Goal: Check status

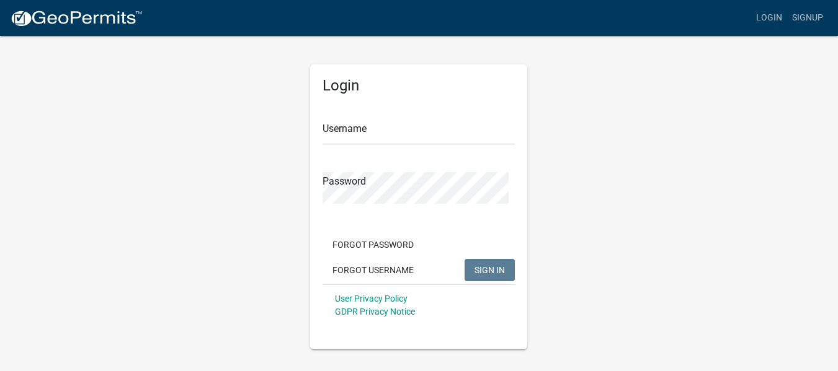
scroll to position [48, 0]
type input "[EMAIL_ADDRESS][DOMAIN_NAME]"
click at [485, 275] on span "SIGN IN" at bounding box center [489, 270] width 30 height 10
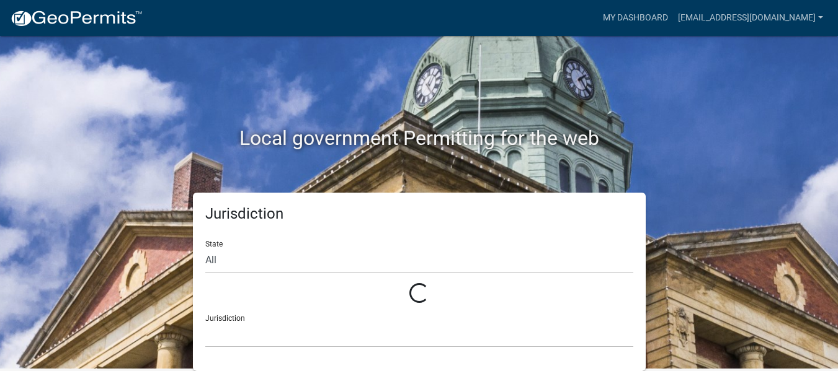
scroll to position [26, 0]
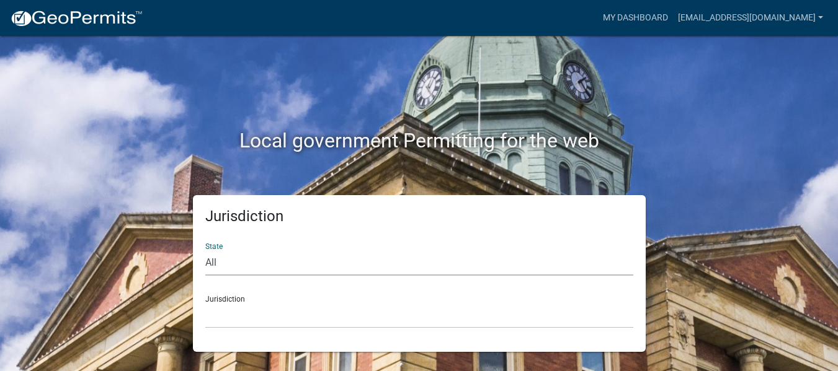
click at [279, 250] on select "All [US_STATE] [US_STATE] [US_STATE] [US_STATE] [US_STATE] [US_STATE] [US_STATE…" at bounding box center [419, 262] width 428 height 25
select select "[US_STATE]"
click at [208, 250] on select "All [US_STATE] [US_STATE] [US_STATE] [US_STATE] [US_STATE] [US_STATE] [US_STATE…" at bounding box center [419, 262] width 428 height 25
click at [255, 320] on select "City of [GEOGRAPHIC_DATA], [US_STATE] City of [GEOGRAPHIC_DATA], [US_STATE] Cit…" at bounding box center [419, 315] width 428 height 25
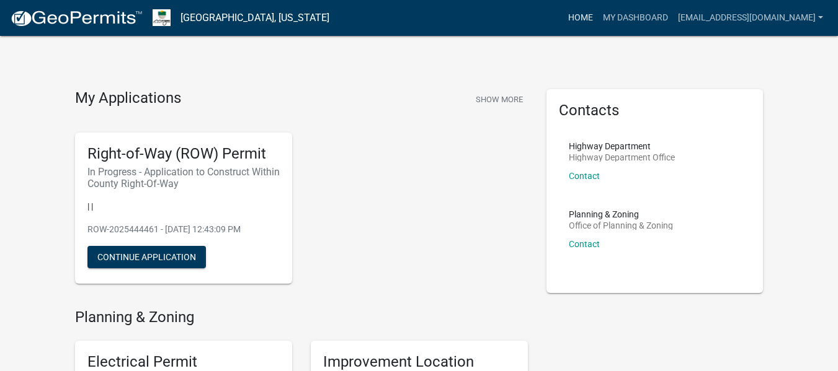
click at [563, 14] on link "Home" at bounding box center [580, 18] width 35 height 24
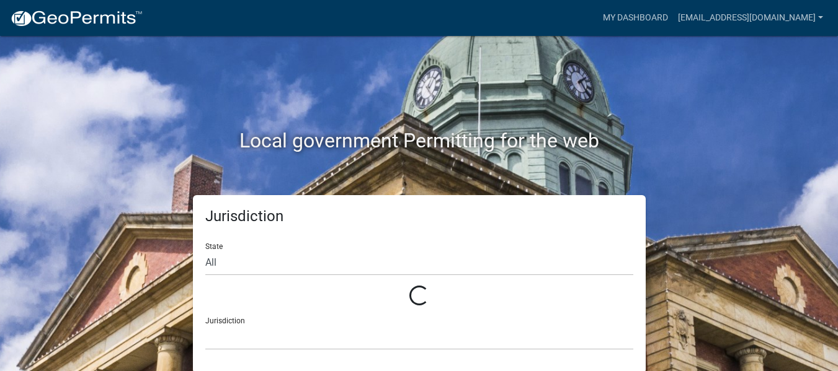
scroll to position [26, 0]
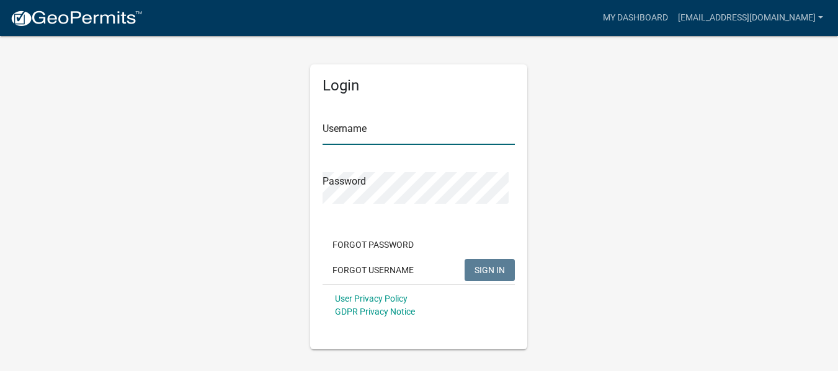
type input "[EMAIL_ADDRESS][DOMAIN_NAME]"
